Goal: Find specific page/section: Find specific page/section

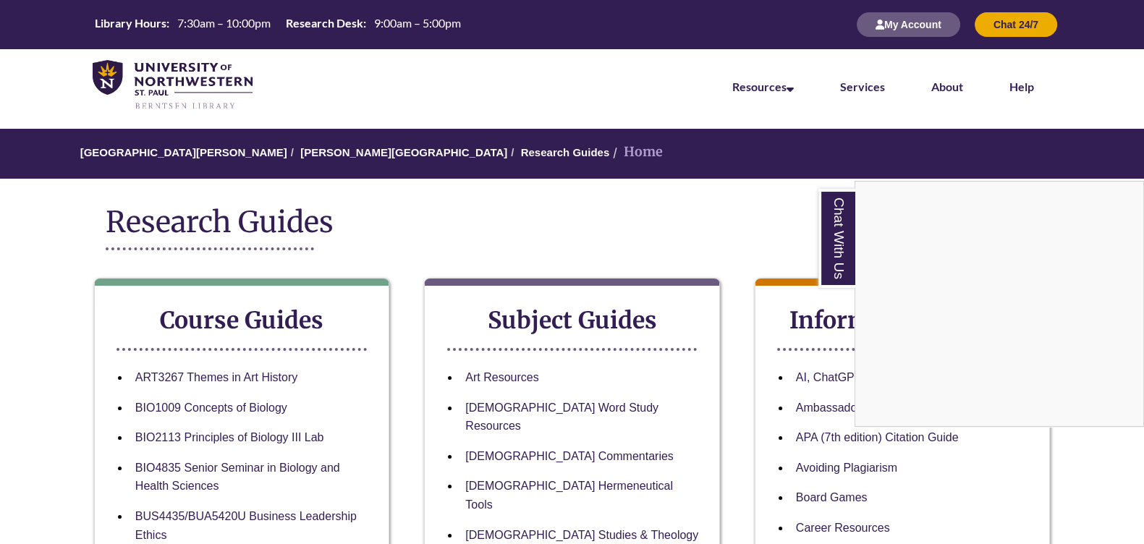
click at [771, 214] on div "Chat With Us" at bounding box center [572, 272] width 1144 height 544
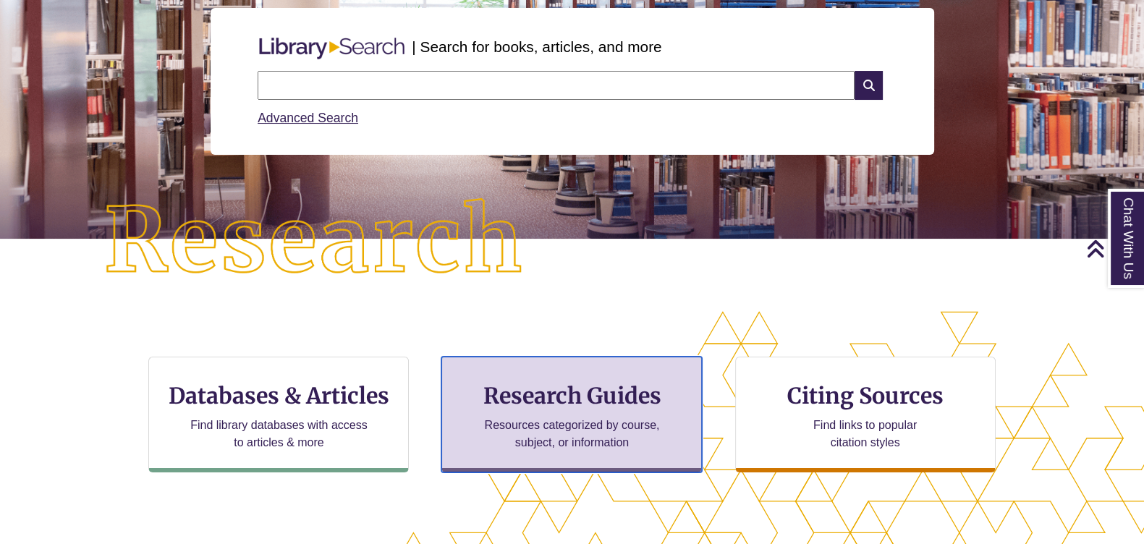
click at [510, 395] on h3 "Research Guides" at bounding box center [572, 396] width 236 height 28
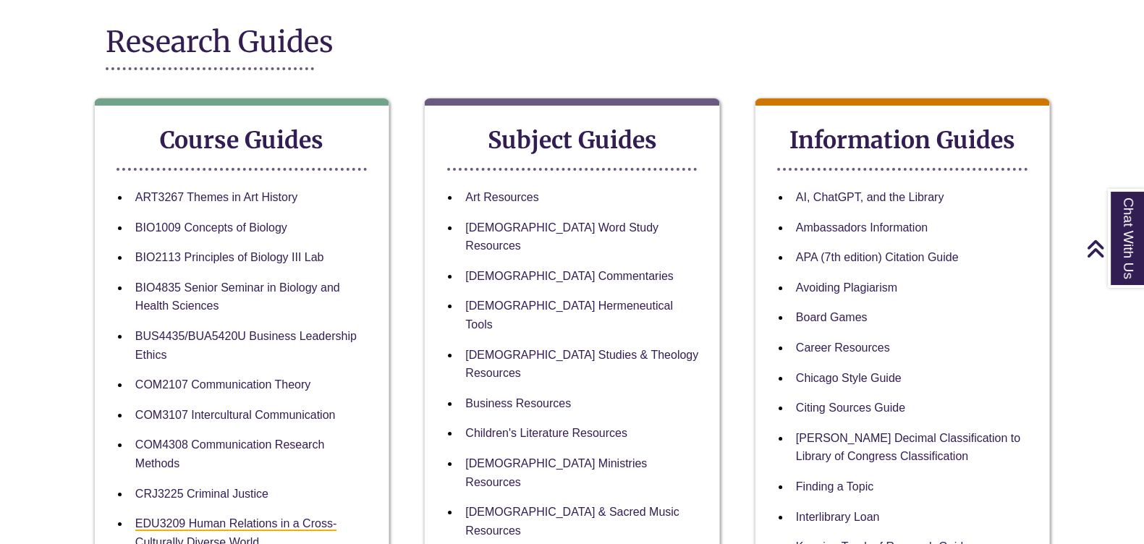
scroll to position [271, 0]
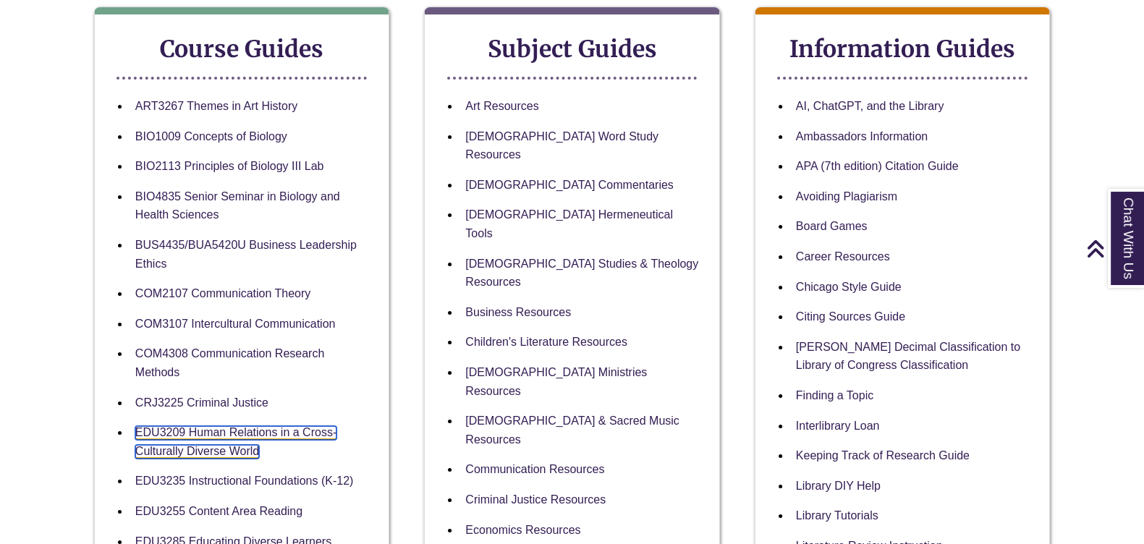
click at [247, 436] on link "EDU3209 Human Relations in a Cross-Culturally Diverse World" at bounding box center [235, 442] width 201 height 33
